Goal: Answer question/provide support

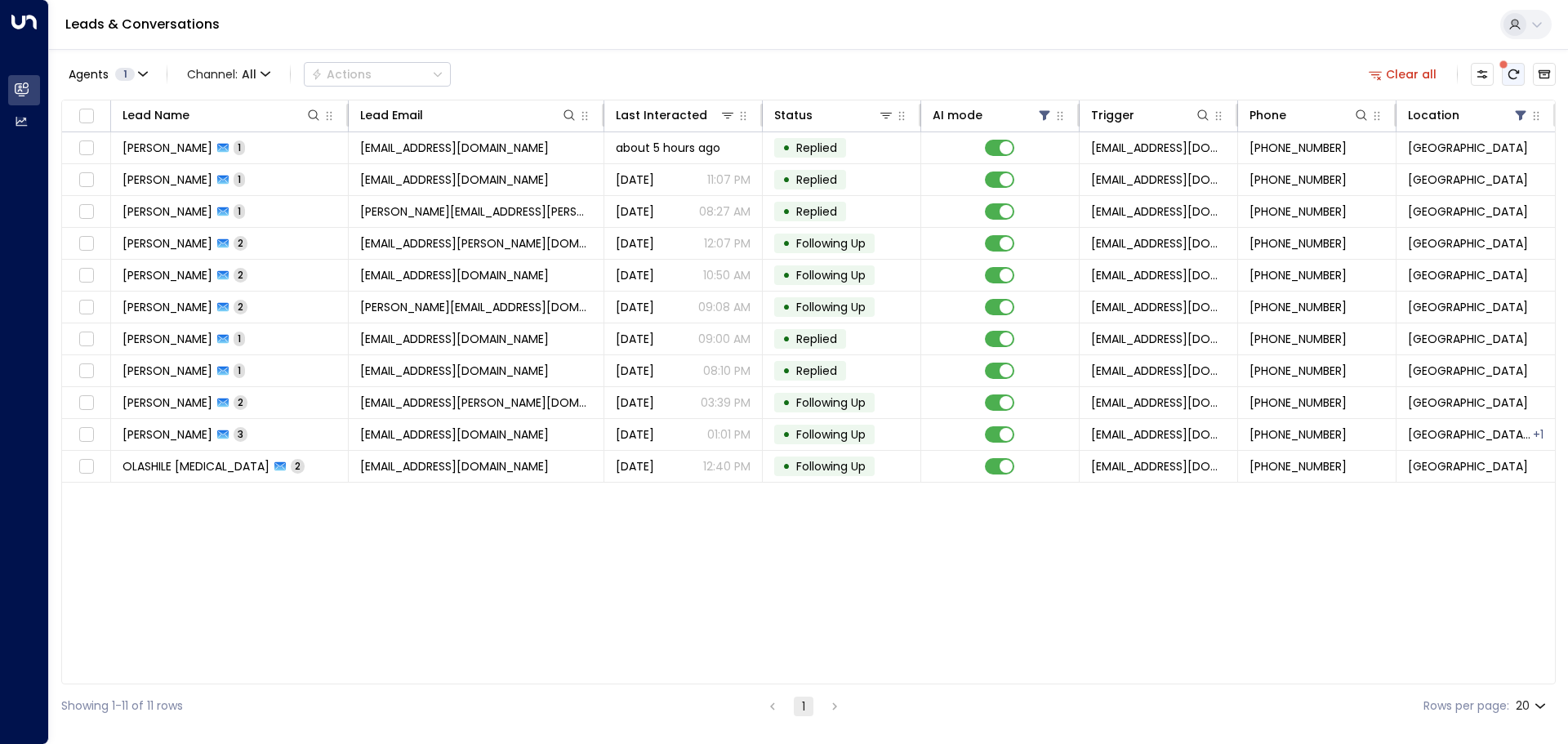
click at [1510, 77] on icon "There are new threads available. Refresh the grid to view the latest updates." at bounding box center [1513, 74] width 13 height 13
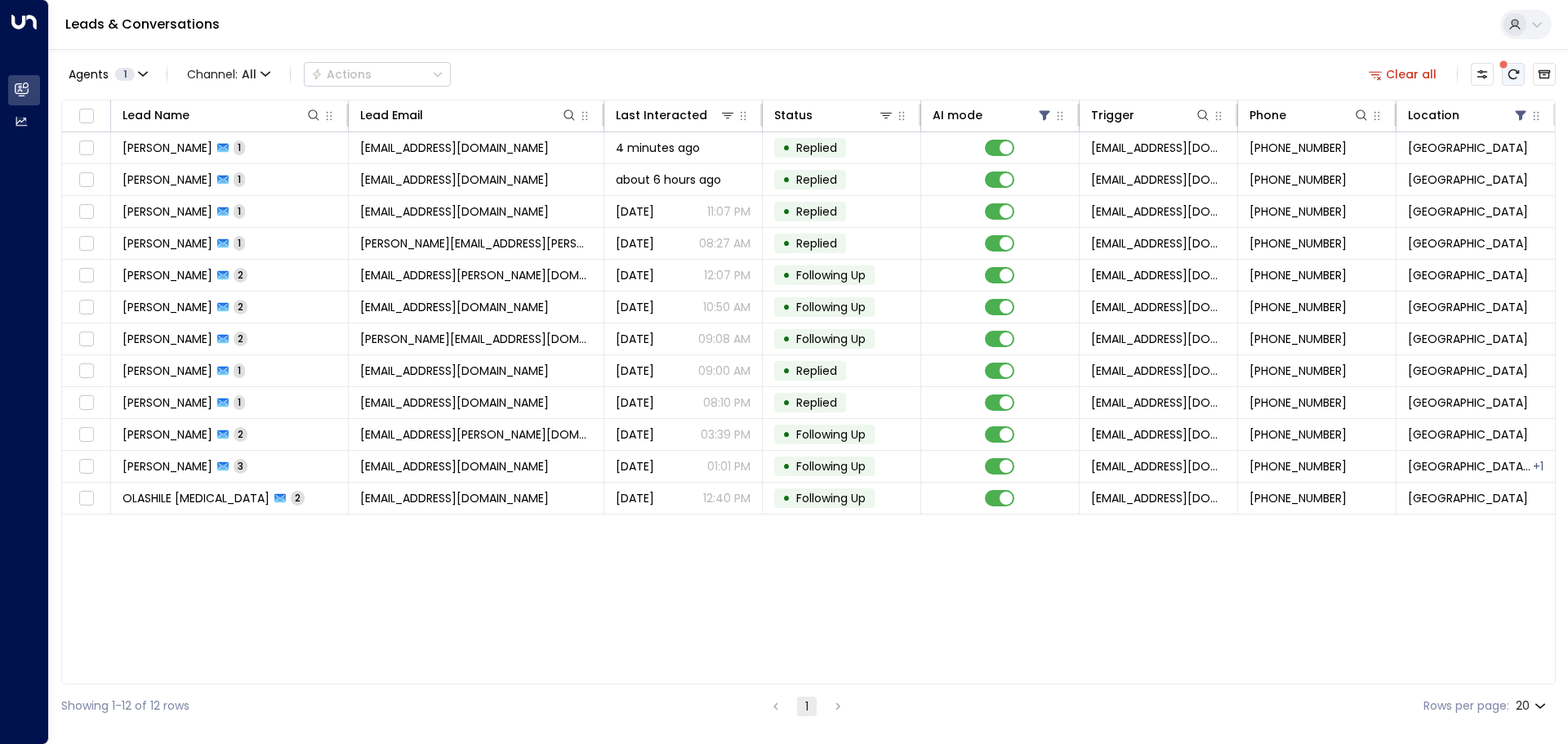
click at [1518, 79] on icon "There are new threads available. Refresh the grid to view the latest updates." at bounding box center [1513, 74] width 13 height 13
click at [1519, 74] on icon "There are new threads available. Refresh the grid to view the latest updates." at bounding box center [1514, 74] width 11 height 10
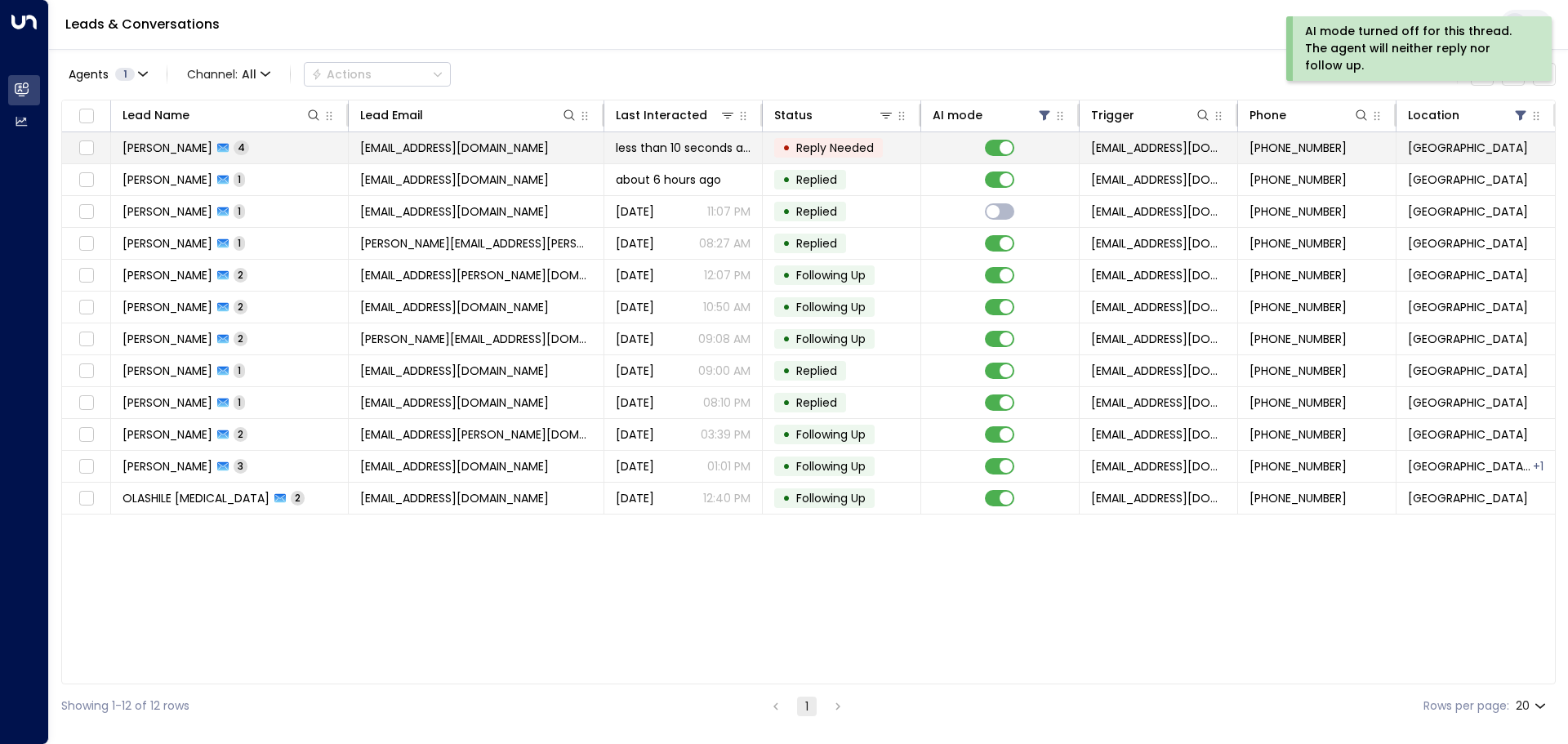
click at [858, 149] on span "Reply Needed" at bounding box center [836, 147] width 78 height 16
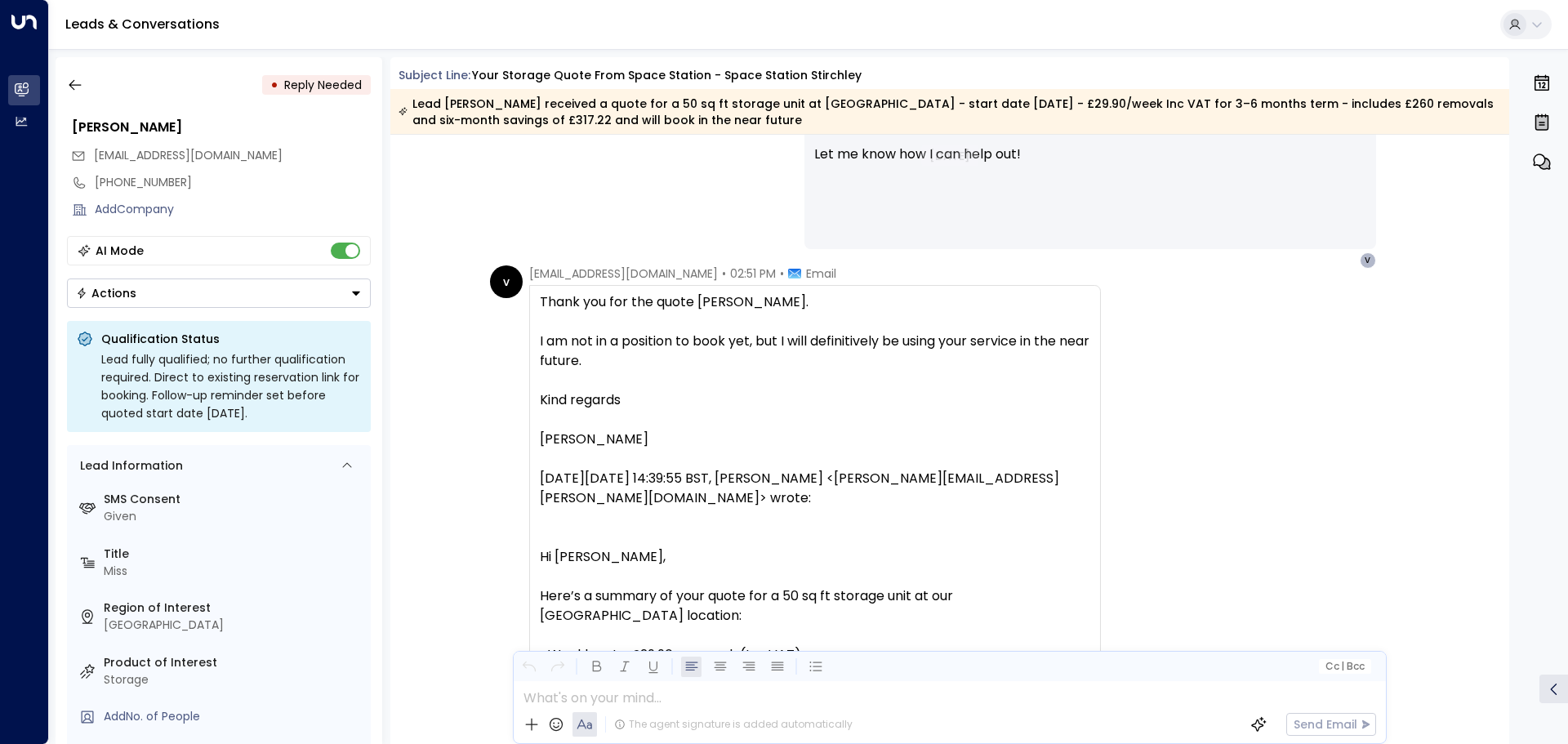
scroll to position [1080, 0]
drag, startPoint x: 654, startPoint y: 442, endPoint x: 538, endPoint y: 294, distance: 188.0
click at [540, 294] on div "Thank you for the quote [PERSON_NAME]. I am not in a position to book yet, but …" at bounding box center [814, 381] width 551 height 177
copy div "Thank you for the quote [PERSON_NAME]. I am not in a position to book yet, but …"
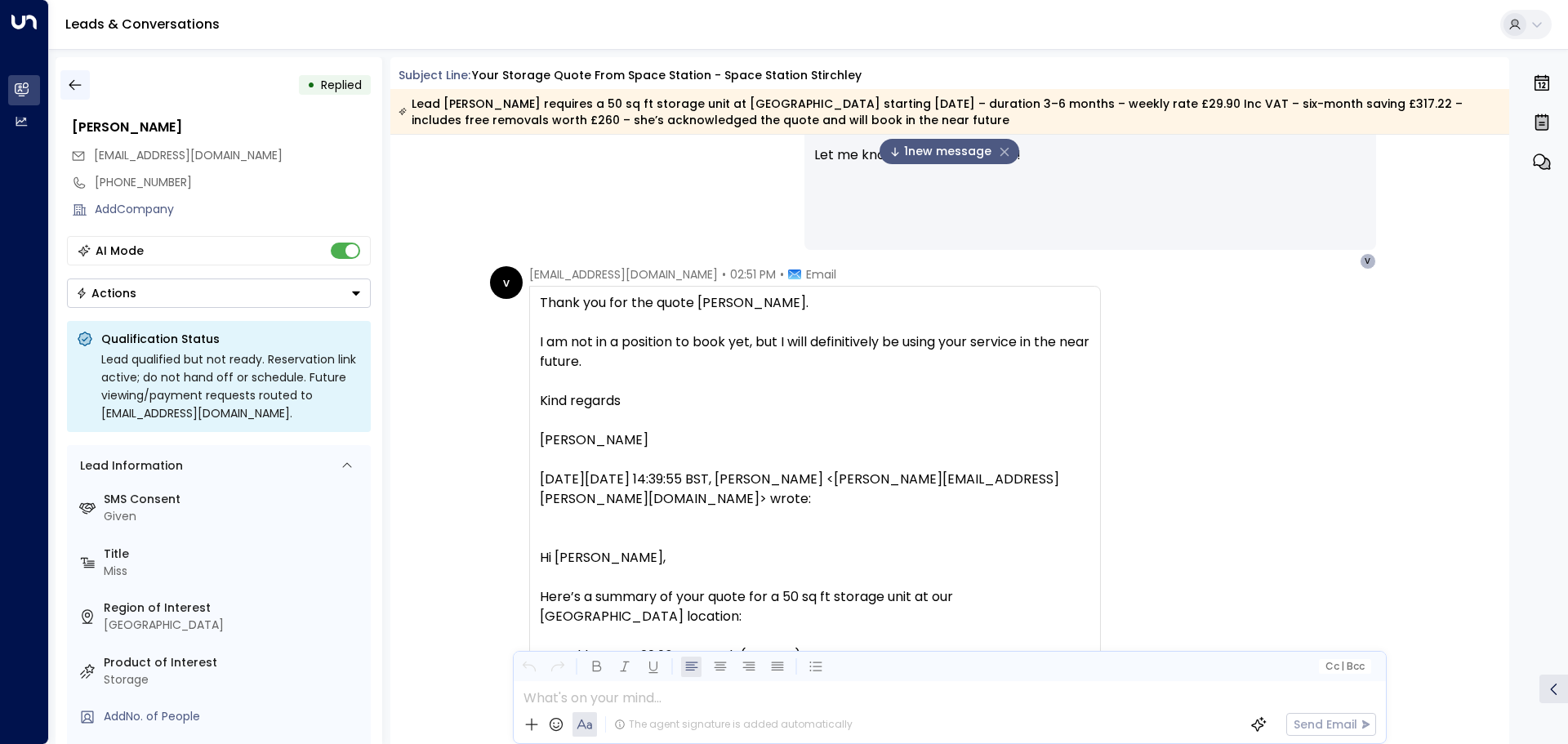
click at [71, 80] on icon "button" at bounding box center [74, 85] width 16 height 16
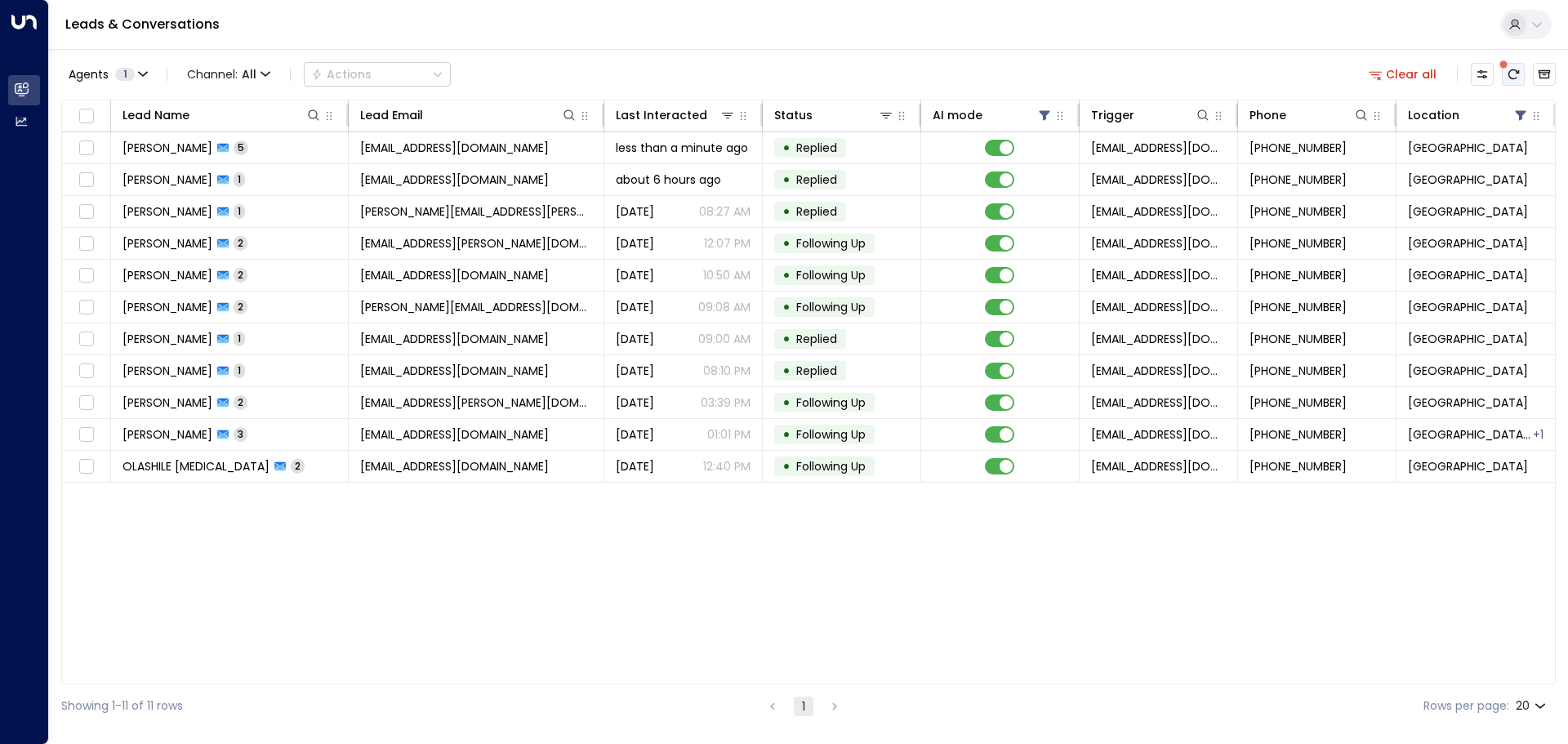
click at [1508, 74] on icon "There are new threads available. Refresh the grid to view the latest updates." at bounding box center [1513, 74] width 13 height 13
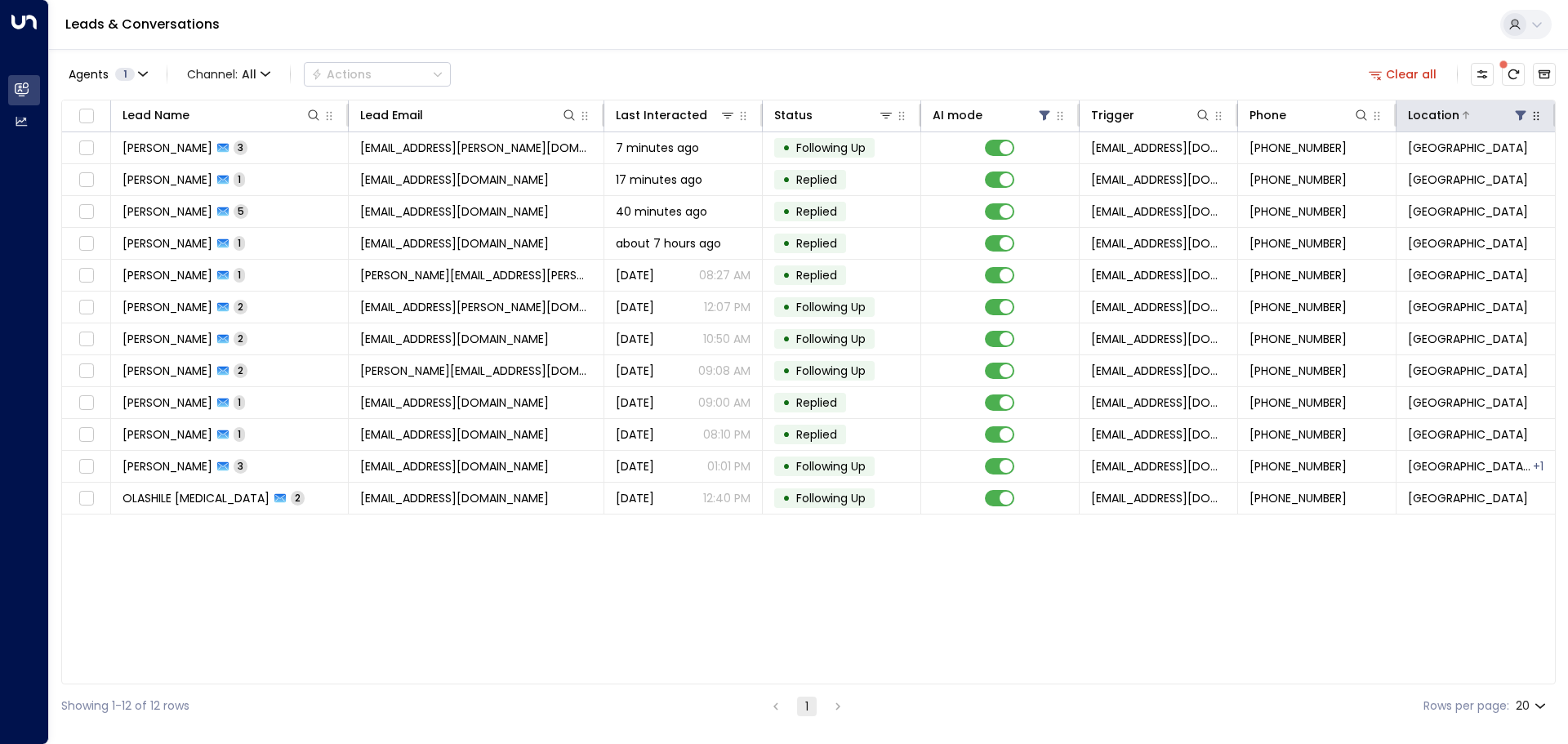
click at [1521, 108] on icon at bounding box center [1521, 114] width 13 height 13
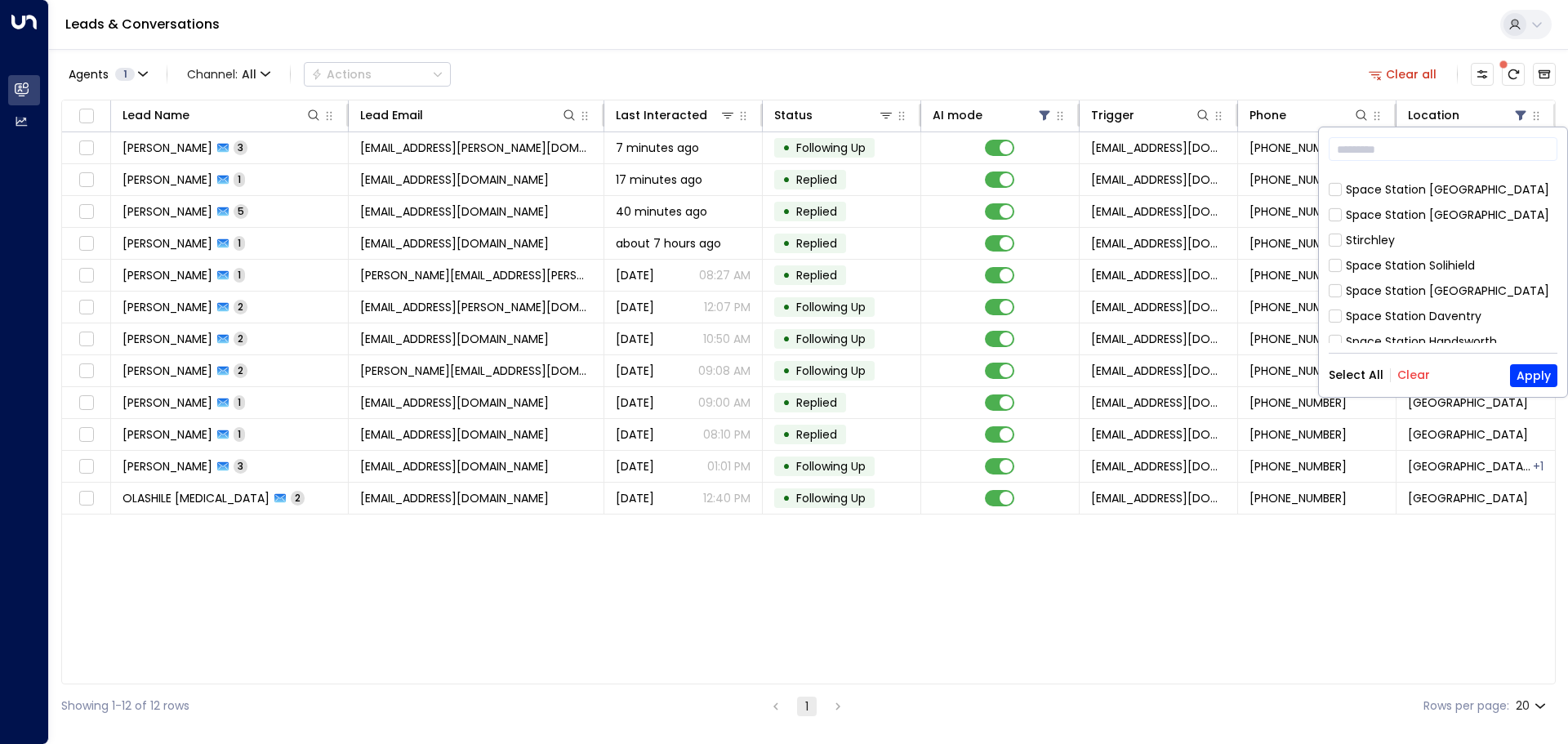
scroll to position [735, 0]
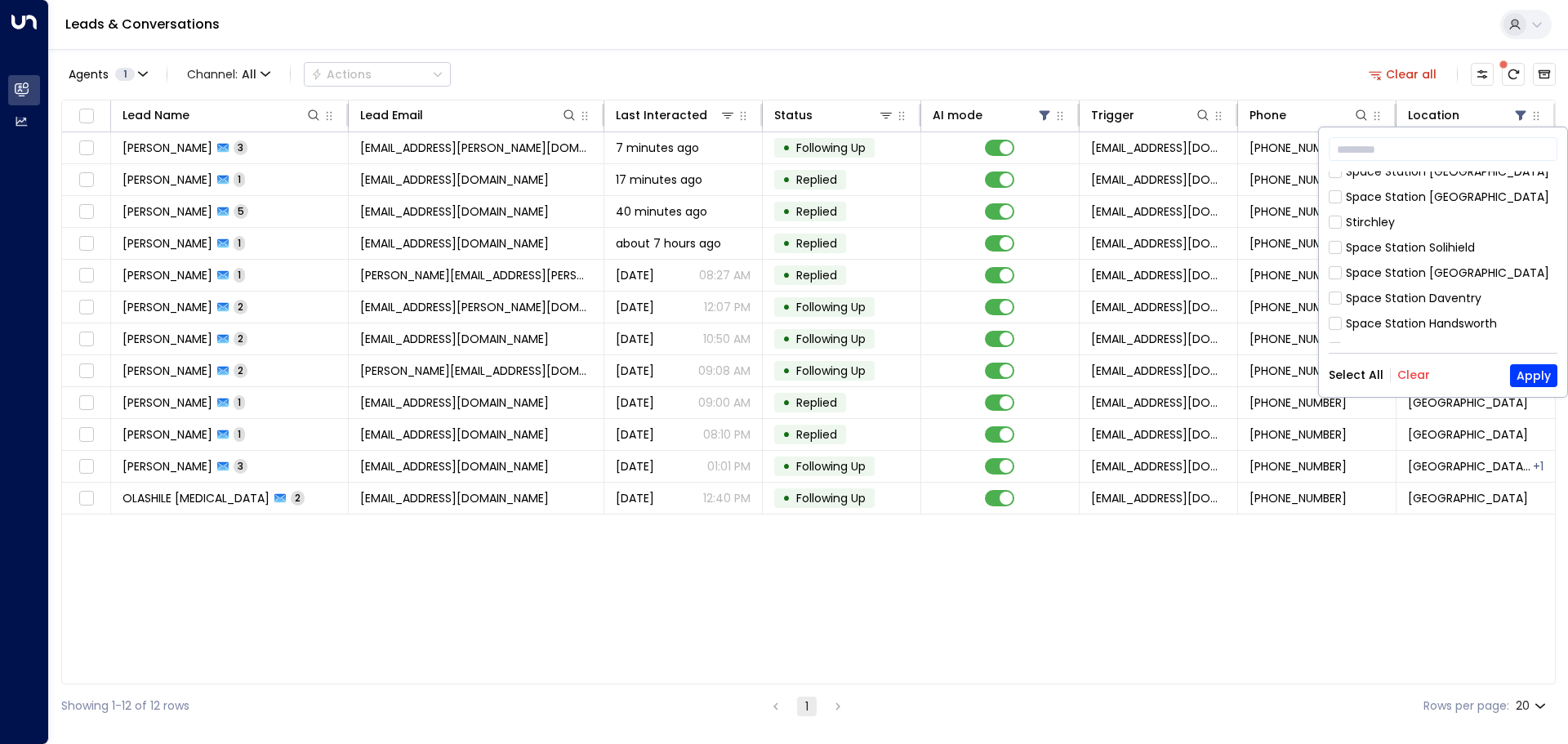
click at [1360, 315] on div "Space Station Handsworth" at bounding box center [1422, 324] width 151 height 17
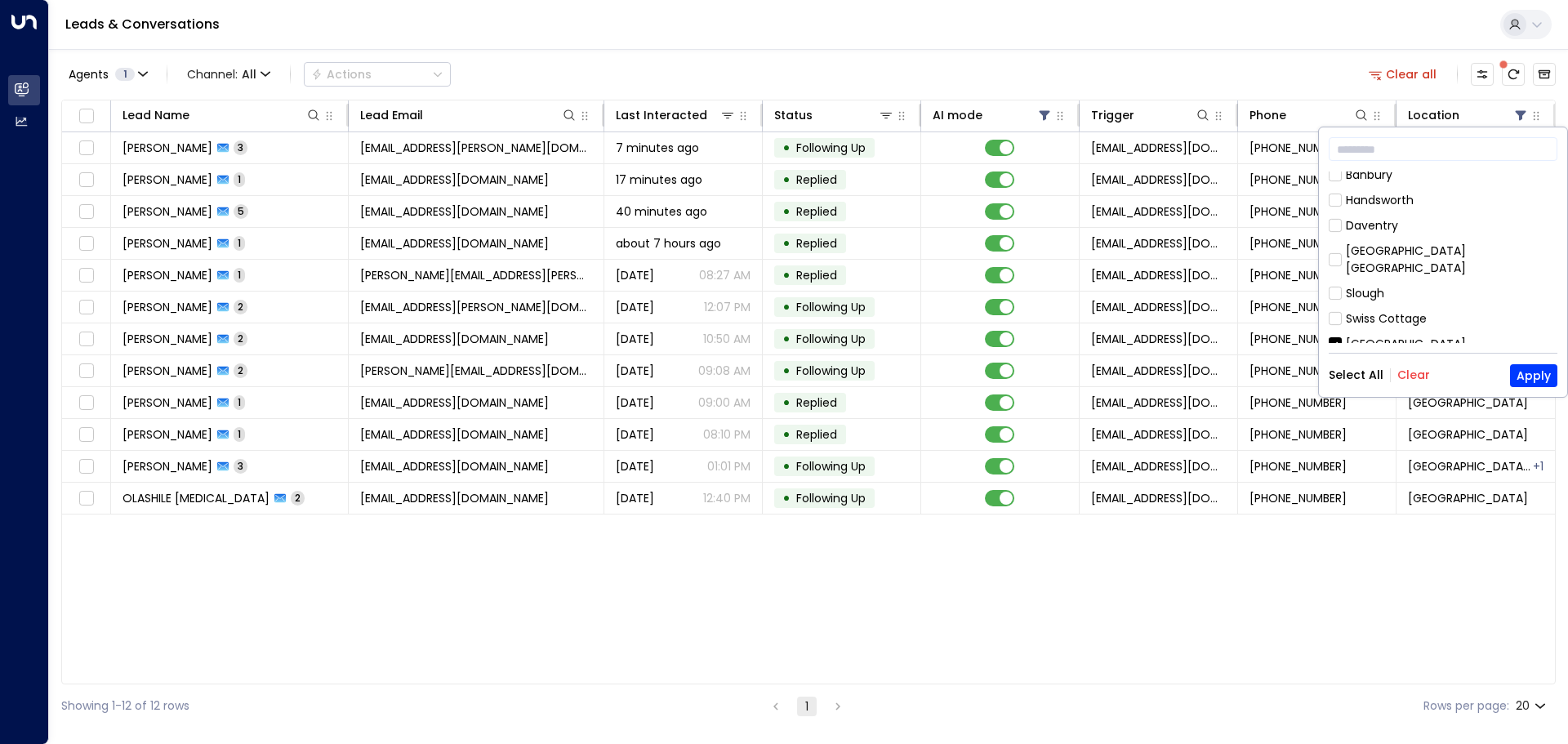
click at [1436, 336] on div "[GEOGRAPHIC_DATA]" at bounding box center [1406, 344] width 120 height 17
click at [1536, 372] on button "Apply" at bounding box center [1534, 375] width 47 height 23
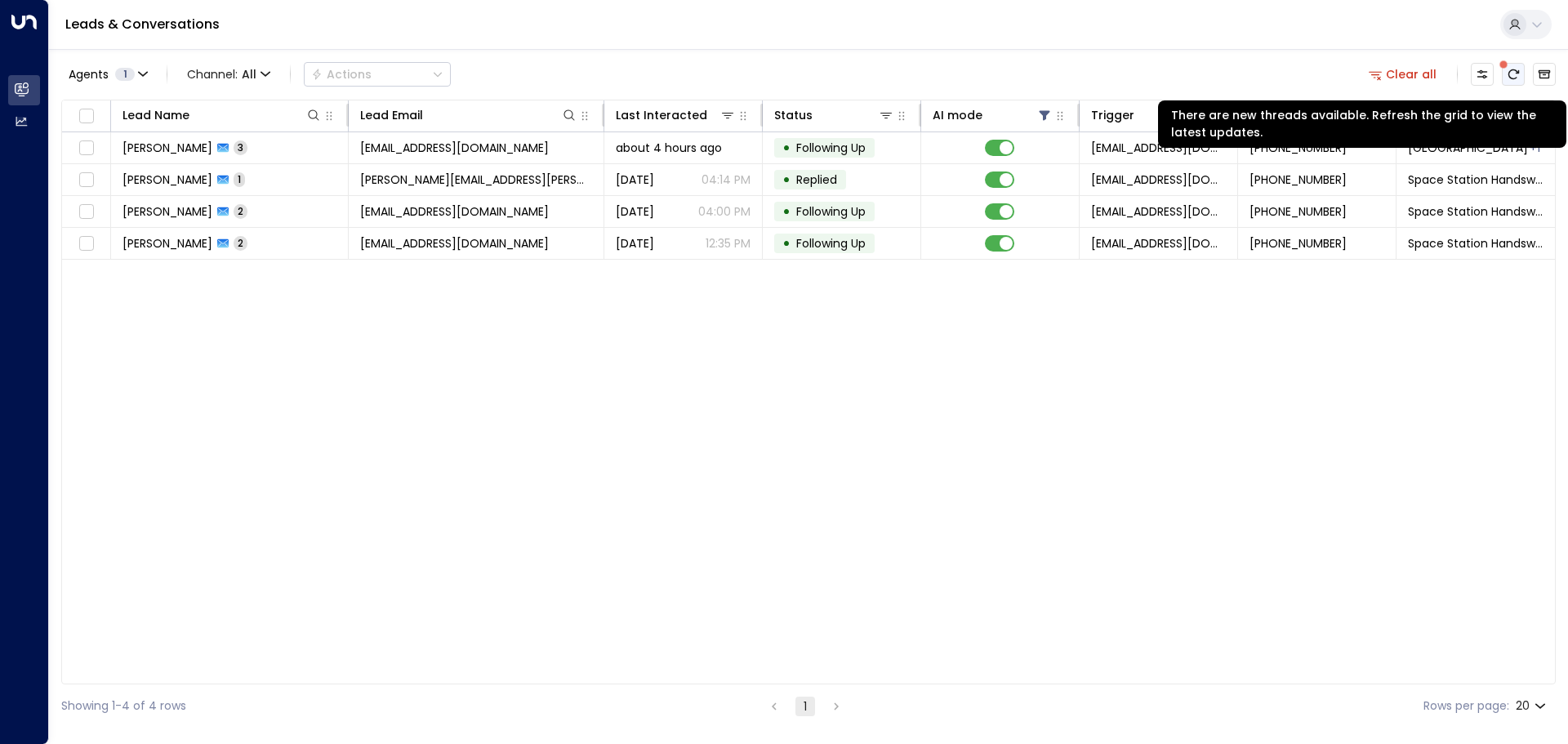
click at [1506, 77] on button "There are new threads available. Refresh the grid to view the latest updates." at bounding box center [1513, 74] width 23 height 23
